Goal: Contribute content

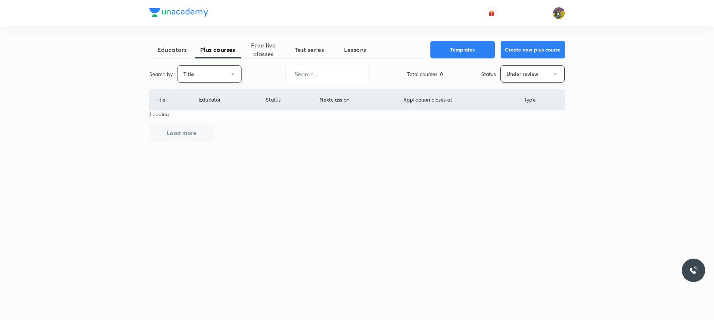
click at [228, 75] on button "Title" at bounding box center [209, 73] width 64 height 17
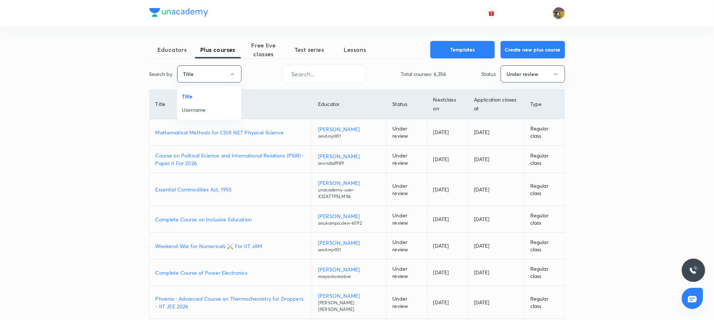
click at [202, 110] on span "Username" at bounding box center [209, 110] width 55 height 8
click at [318, 73] on input "text" at bounding box center [322, 74] width 83 height 19
paste input "unacademy-user-82h09lmac54z"
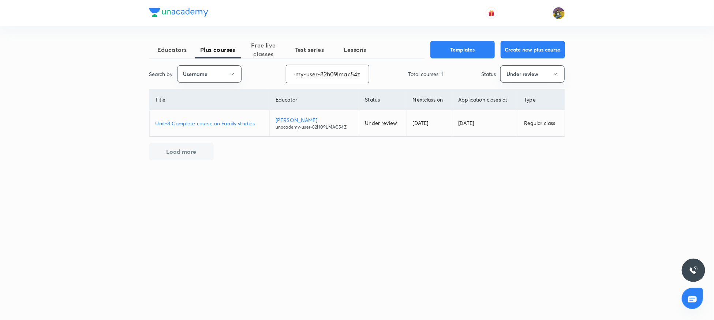
type input "unacademy-user-82h09lmac54z"
click at [222, 121] on p "Unit-8 Complete course on Family studies" at bounding box center [209, 124] width 108 height 8
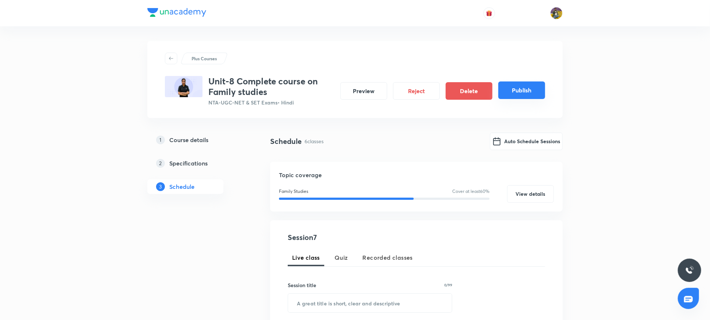
click at [523, 90] on button "Publish" at bounding box center [522, 91] width 47 height 18
